Goal: Information Seeking & Learning: Learn about a topic

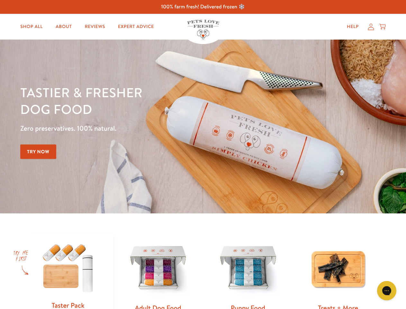
click at [203, 154] on div "Tastier & fresher dog food Zero preservatives. 100% natural. Try Now" at bounding box center [142, 126] width 244 height 85
click at [387, 290] on icon "Gorgias live chat" at bounding box center [387, 290] width 6 height 6
